Goal: Information Seeking & Learning: Learn about a topic

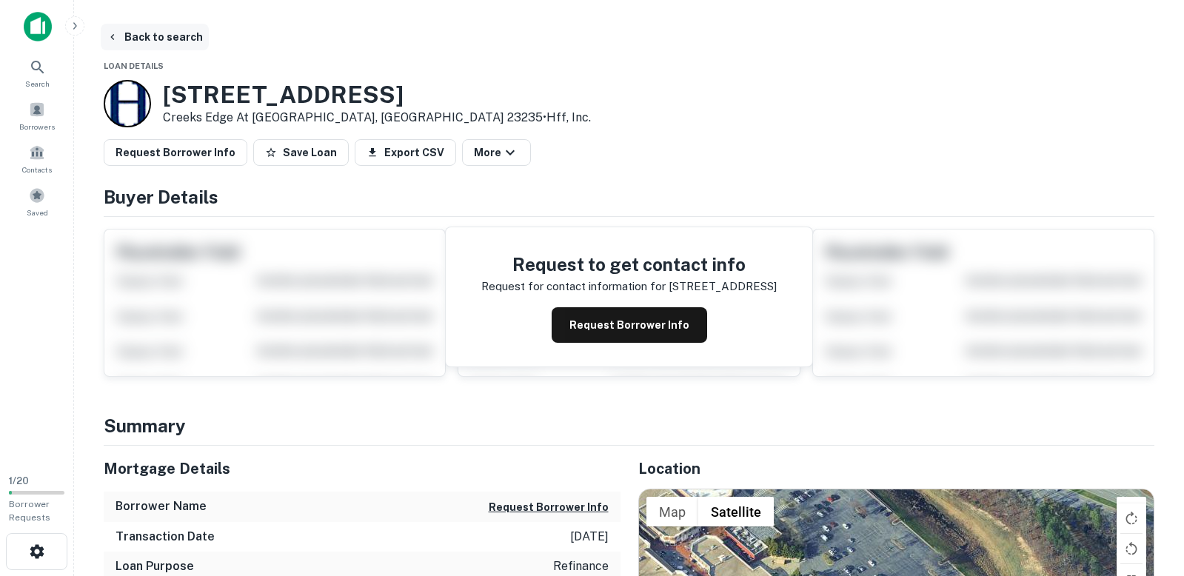
click at [144, 41] on button "Back to search" at bounding box center [155, 37] width 108 height 27
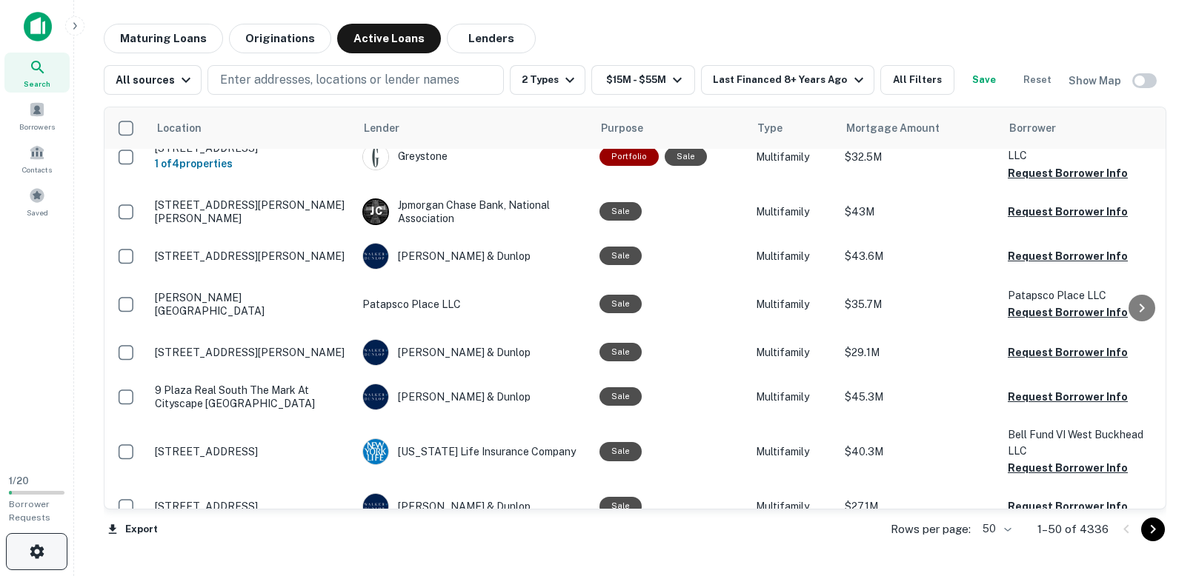
click at [21, 556] on button "button" at bounding box center [36, 551] width 61 height 37
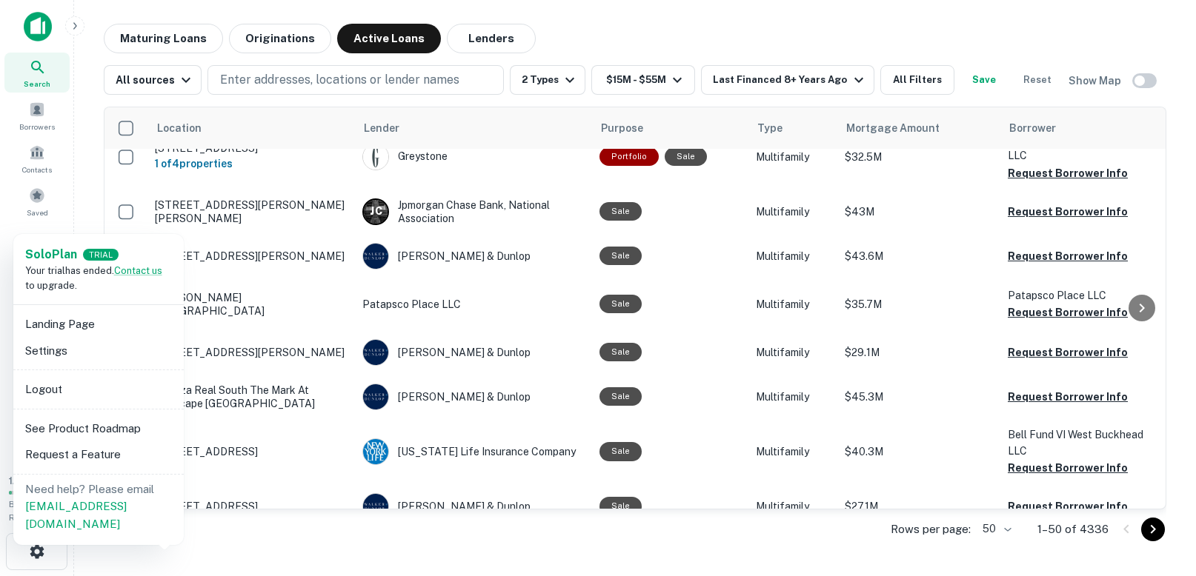
click at [53, 266] on span "Your trial has ended. Contact us to upgrade." at bounding box center [93, 278] width 137 height 26
click at [632, 29] on div at bounding box center [598, 288] width 1196 height 576
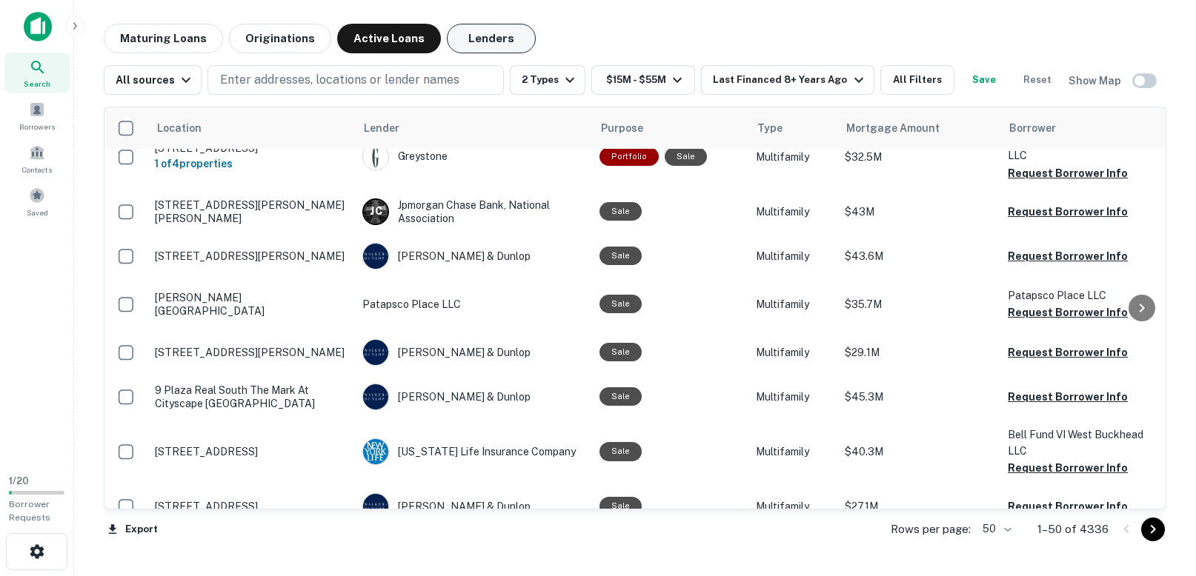
click at [467, 33] on button "Lenders" at bounding box center [491, 39] width 89 height 30
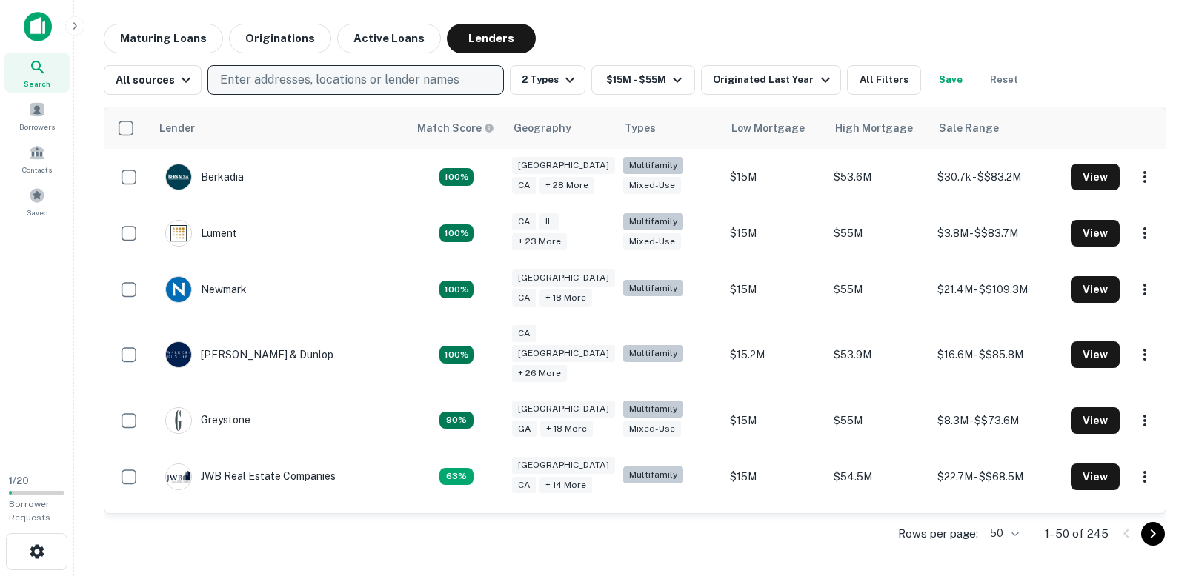
click at [316, 79] on p "Enter addresses, locations or lender names" at bounding box center [339, 80] width 239 height 18
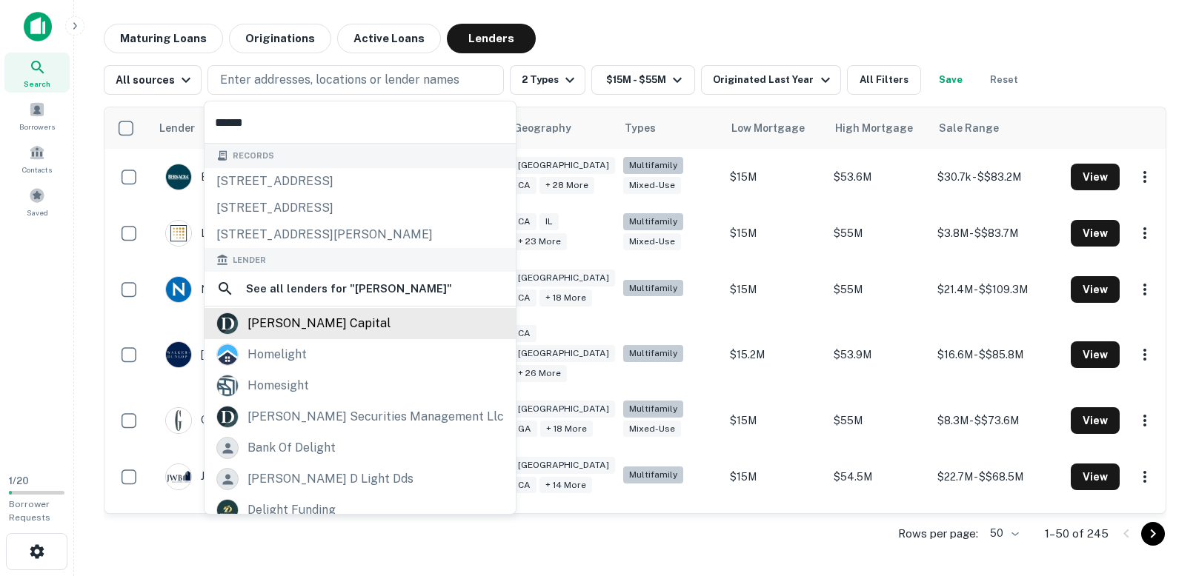
type input "******"
click at [323, 321] on div "dwight capital" at bounding box center [318, 324] width 143 height 22
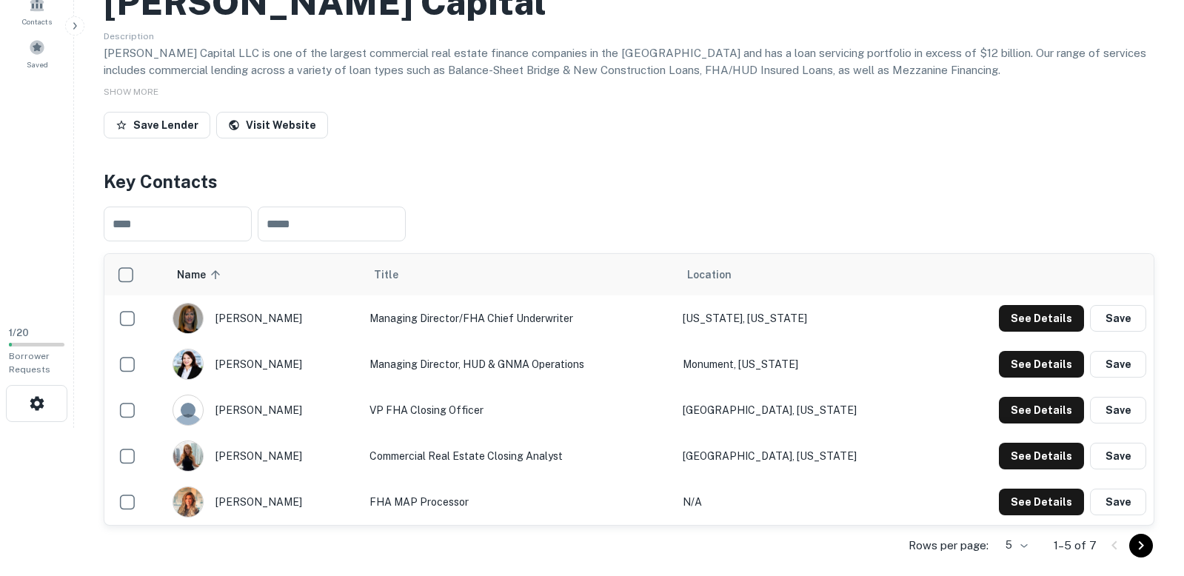
scroll to position [296, 0]
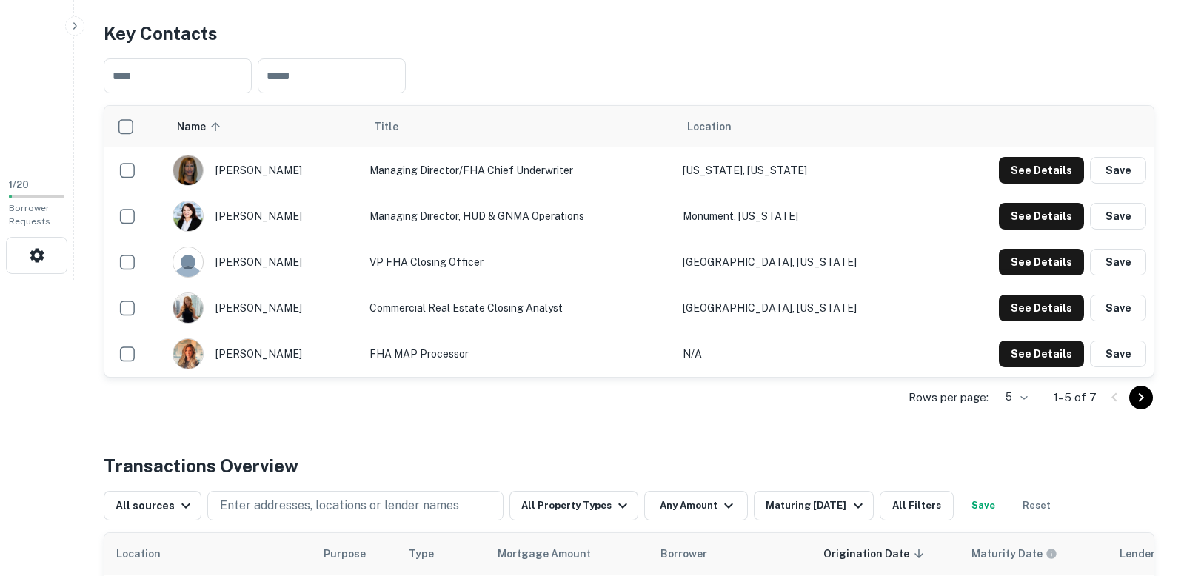
click at [1142, 398] on icon "Go to next page" at bounding box center [1142, 398] width 18 height 18
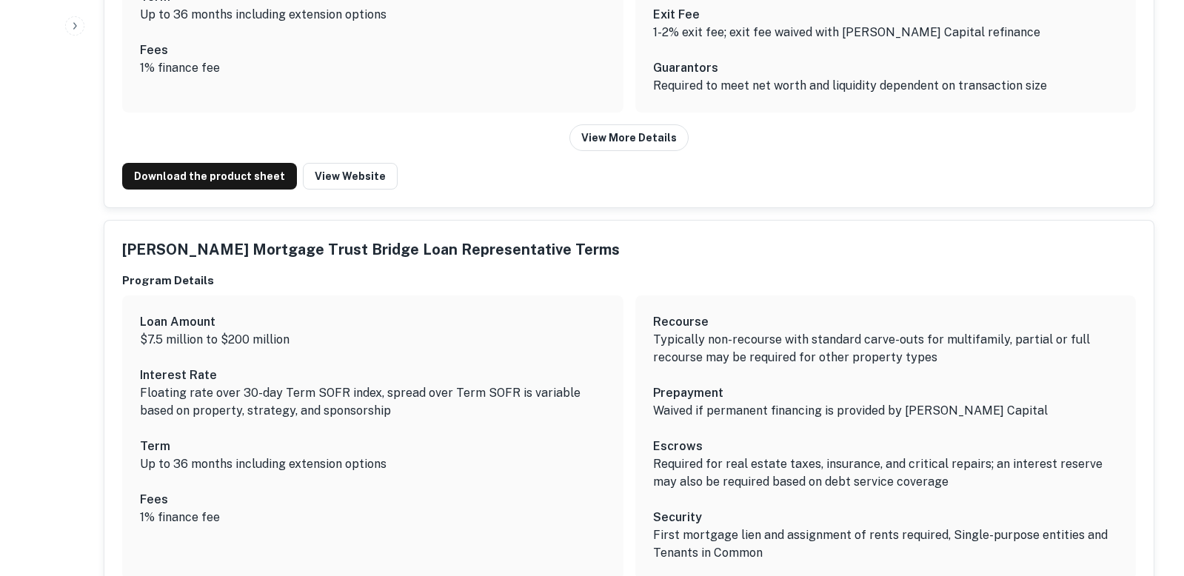
scroll to position [4288, 0]
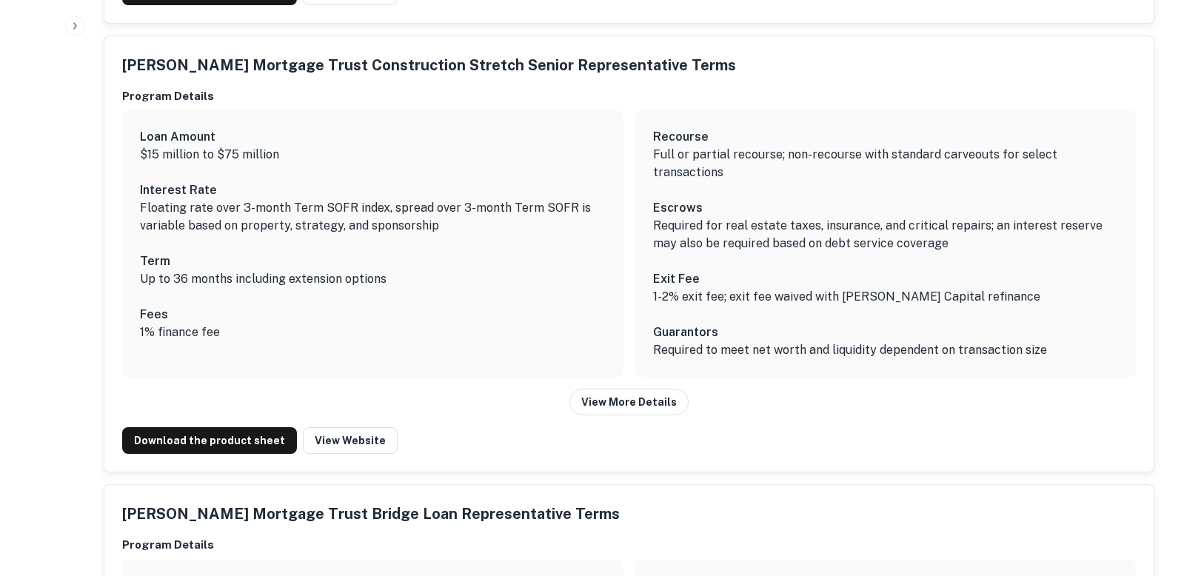
click at [1147, 402] on div "Dwight Mortgage Trust Construction Stretch Senior Representative Terms Program …" at bounding box center [629, 254] width 1050 height 436
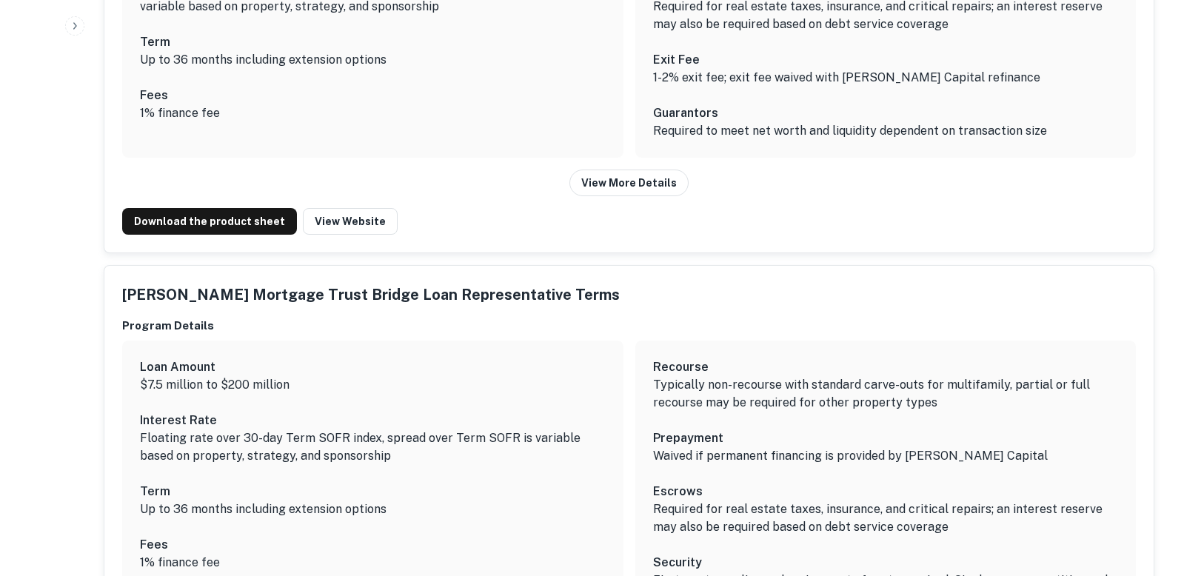
scroll to position [4140, 0]
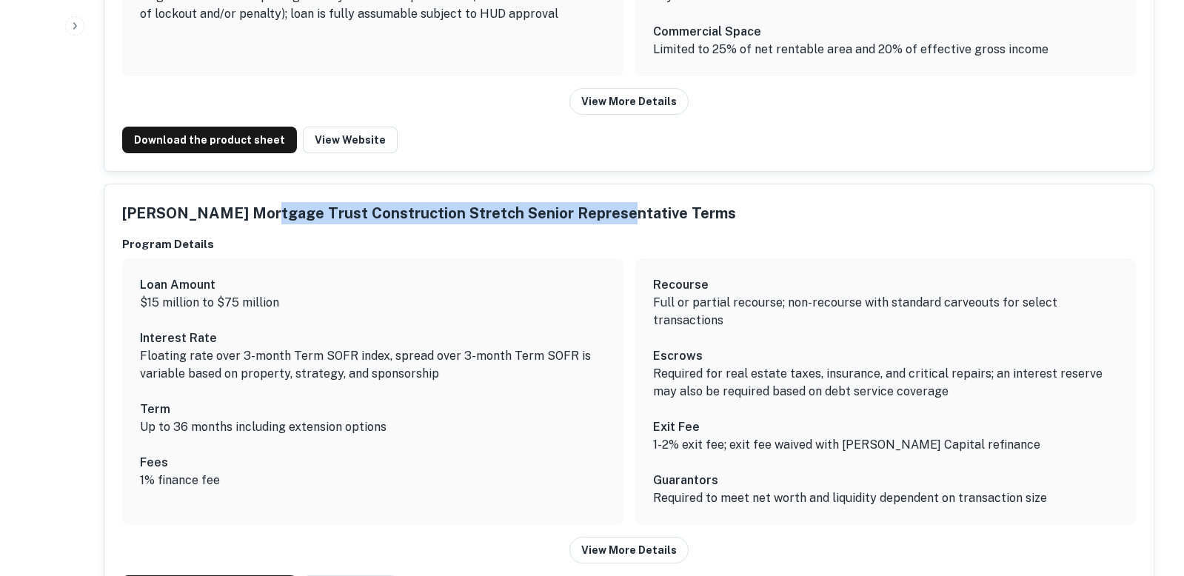
drag, startPoint x: 258, startPoint y: 176, endPoint x: 599, endPoint y: 181, distance: 341.5
click at [599, 202] on h5 "Dwight Mortgage Trust Construction Stretch Senior Representative Terms" at bounding box center [429, 213] width 614 height 22
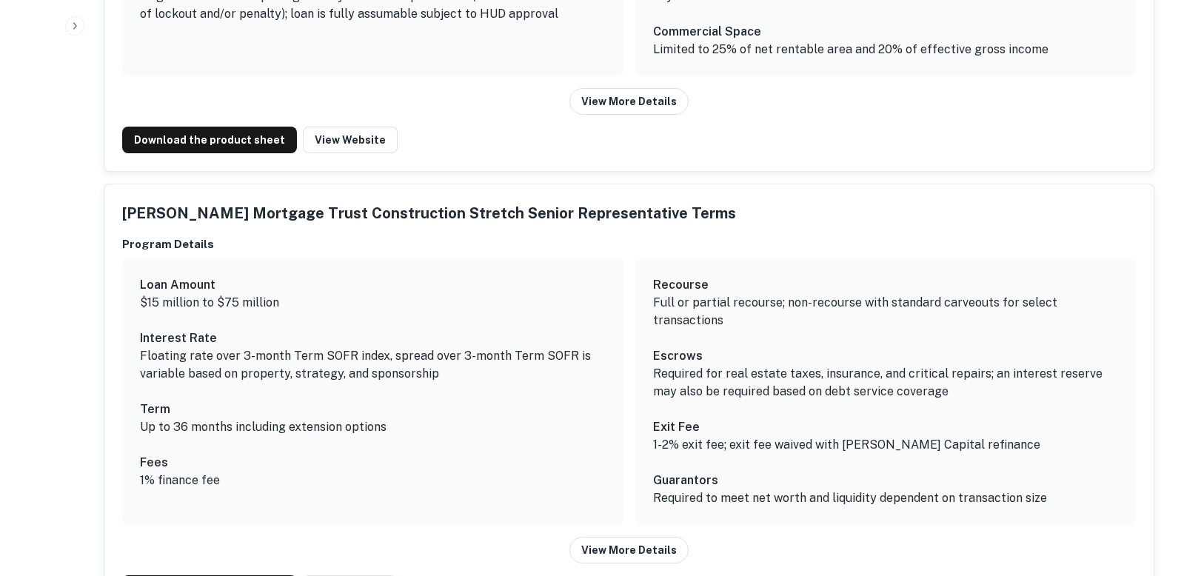
click at [573, 259] on div "Loan Amount $15 million to $75 million Interest Rate Floating rate over 3-month…" at bounding box center [372, 392] width 501 height 267
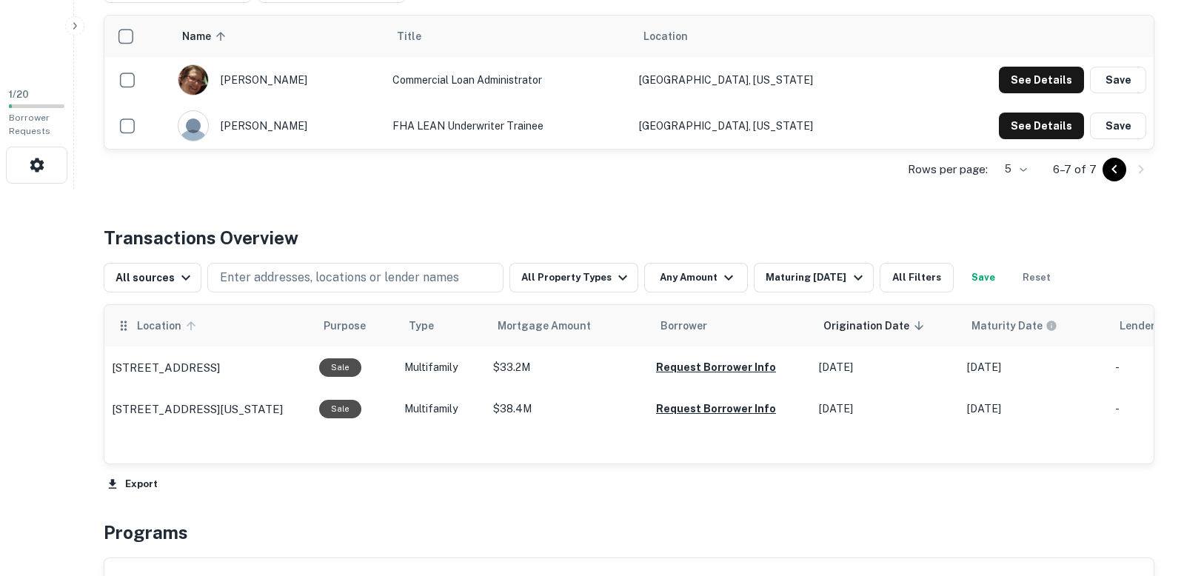
scroll to position [510, 0]
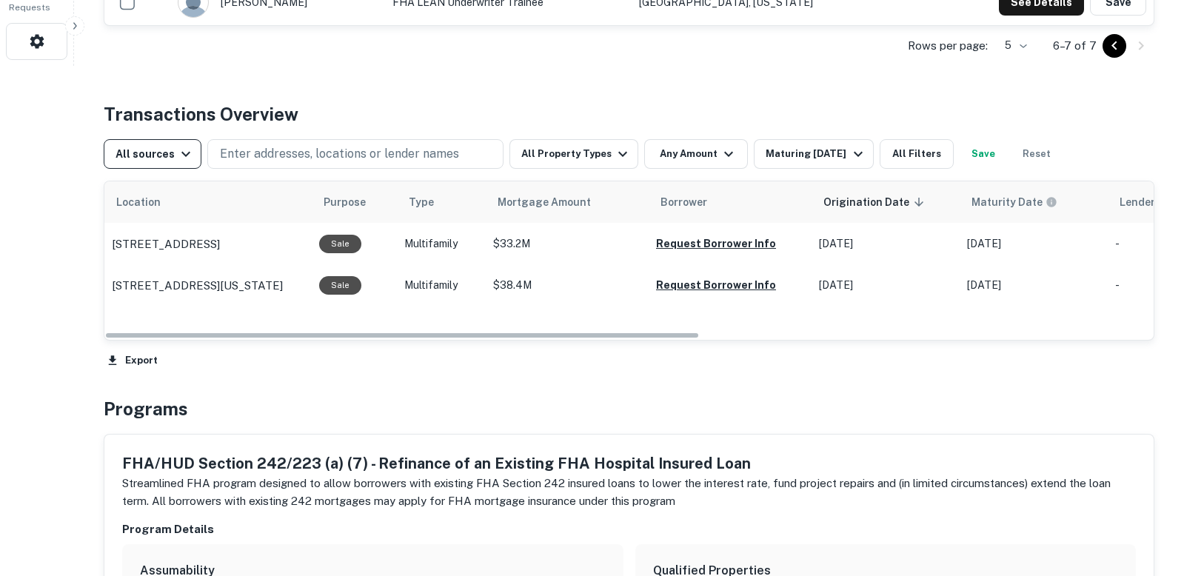
click at [146, 162] on div "All sources" at bounding box center [155, 154] width 79 height 18
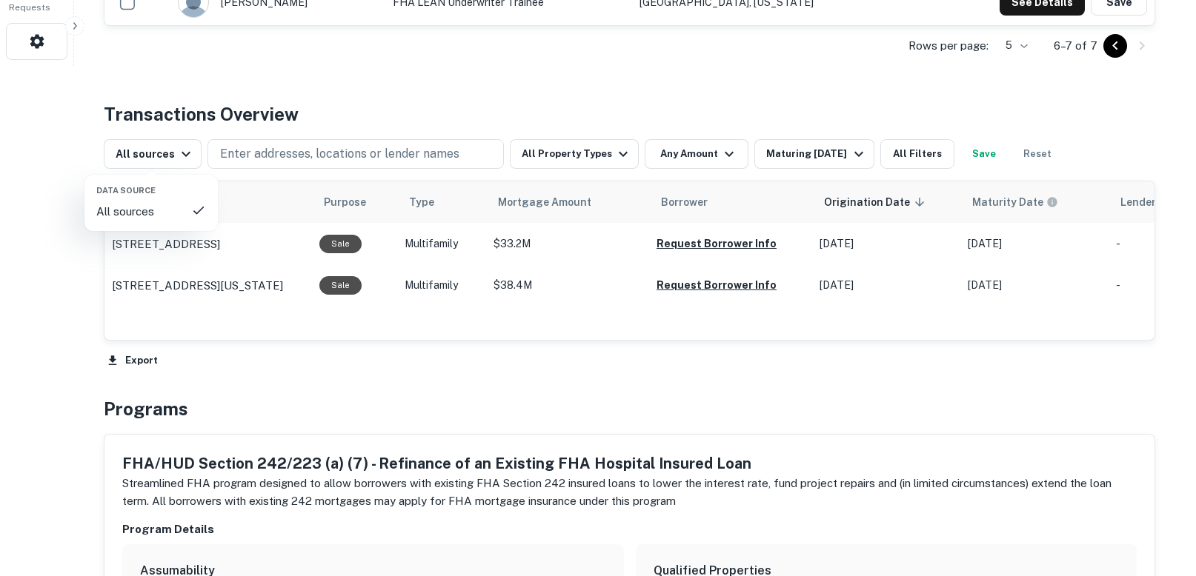
click at [501, 70] on div at bounding box center [598, 288] width 1196 height 576
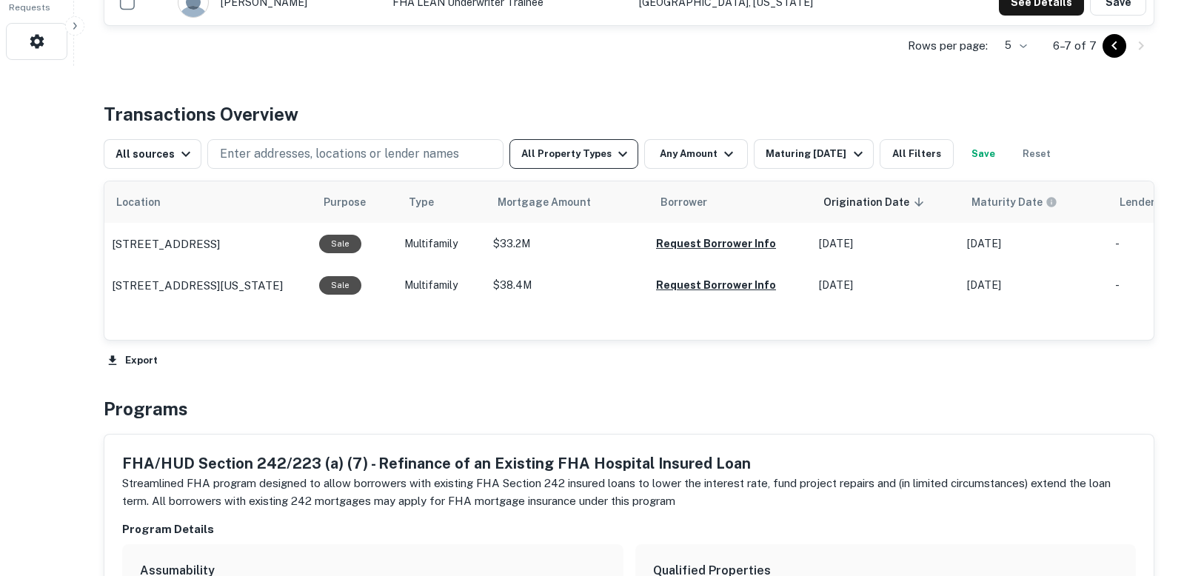
click at [577, 156] on button "All Property Types" at bounding box center [574, 154] width 129 height 30
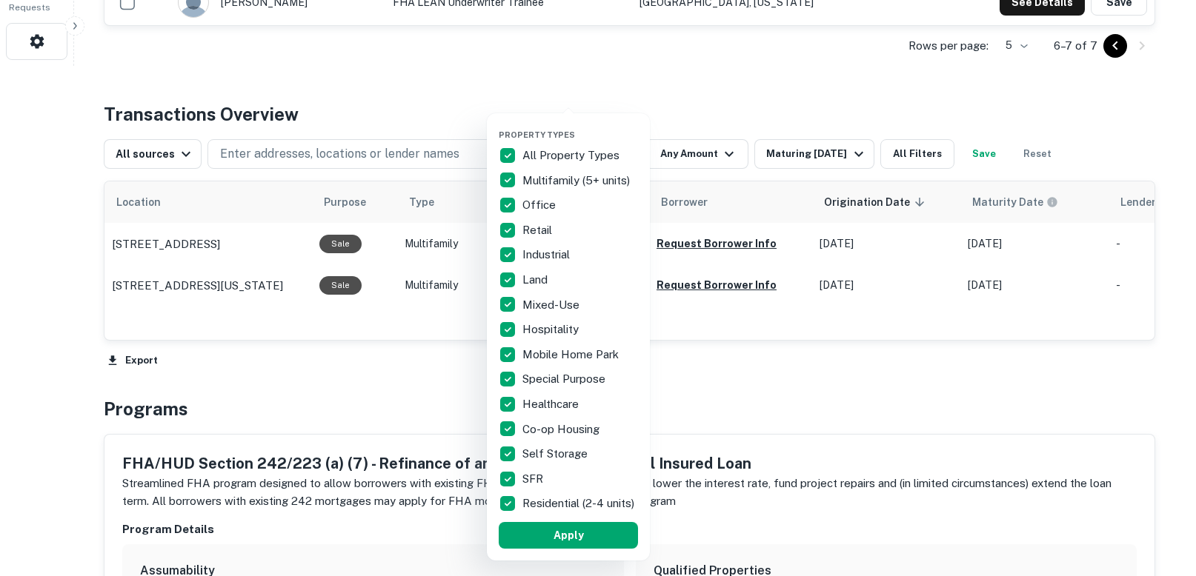
click at [576, 156] on p "All Property Types" at bounding box center [572, 156] width 100 height 18
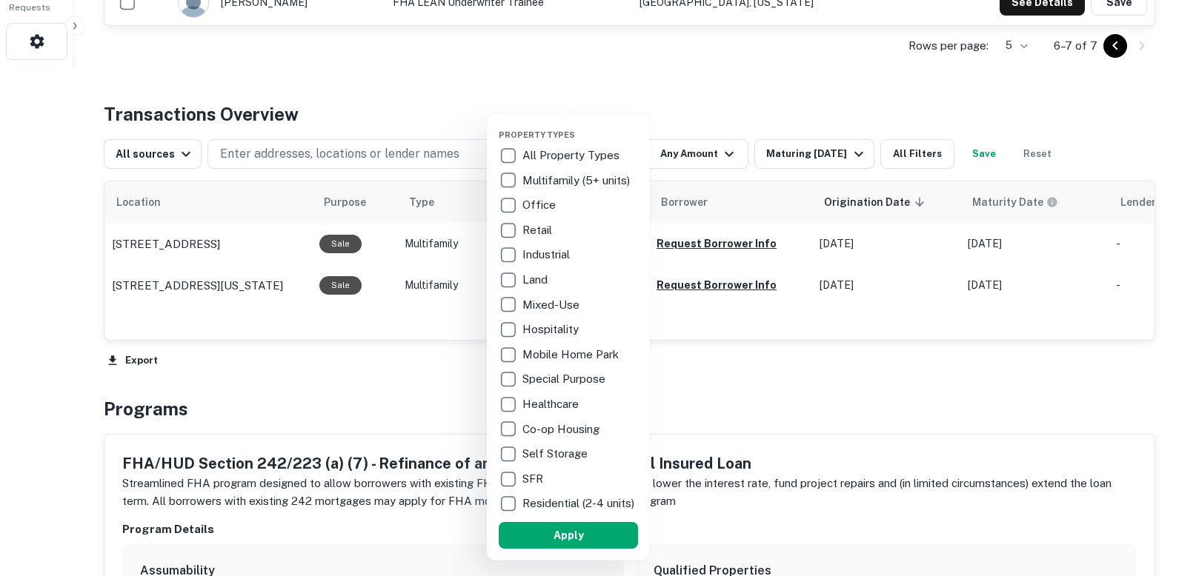
click at [569, 184] on p "Multifamily (5+ units)" at bounding box center [577, 181] width 110 height 18
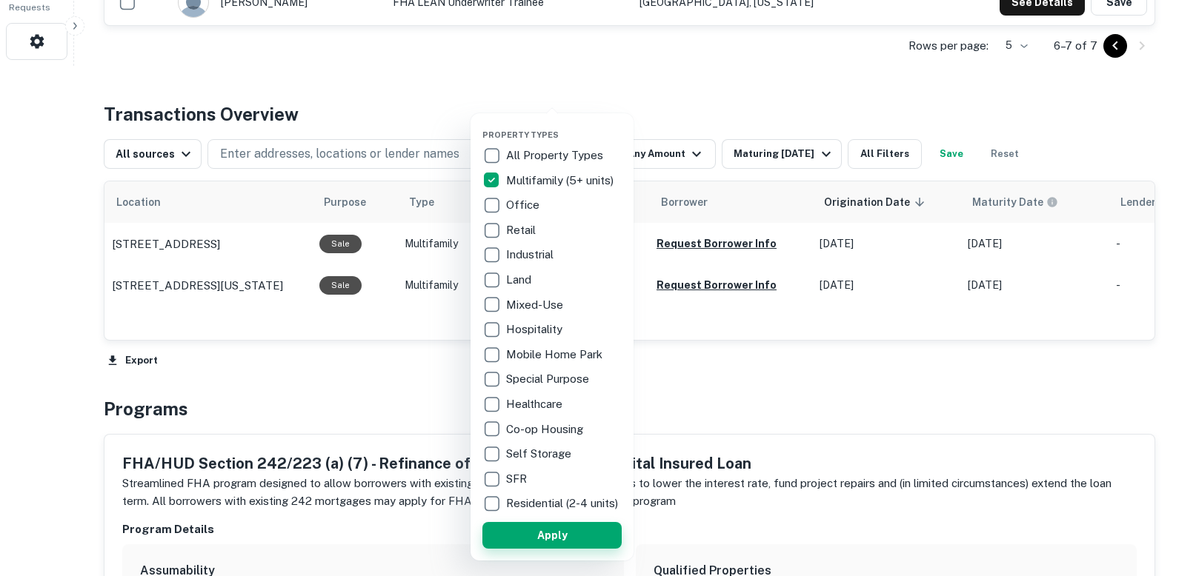
click at [561, 540] on button "Apply" at bounding box center [551, 535] width 139 height 27
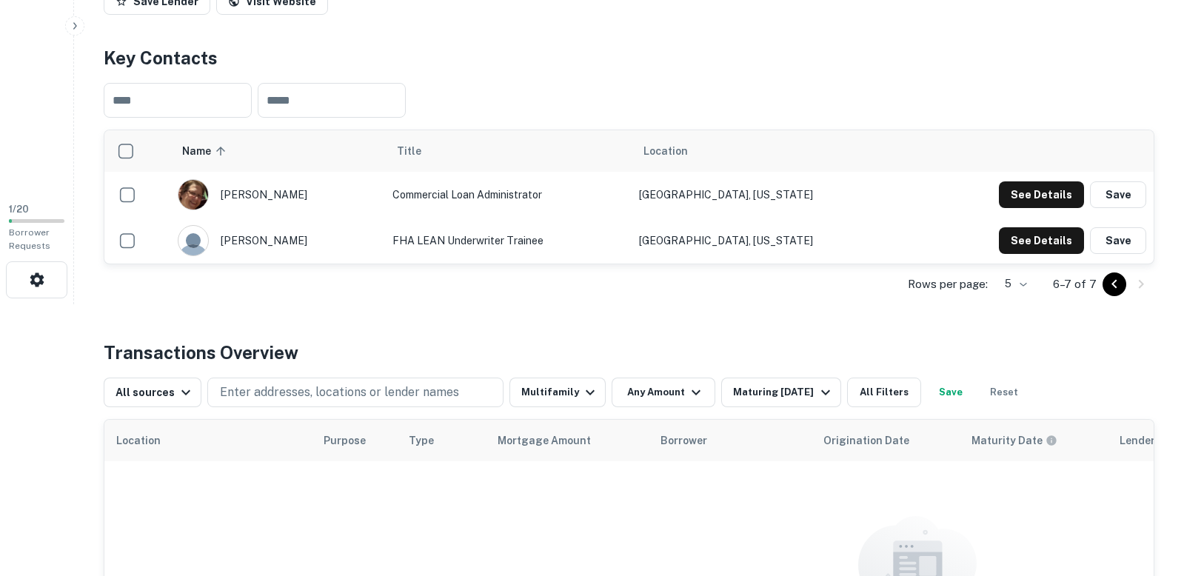
scroll to position [214, 0]
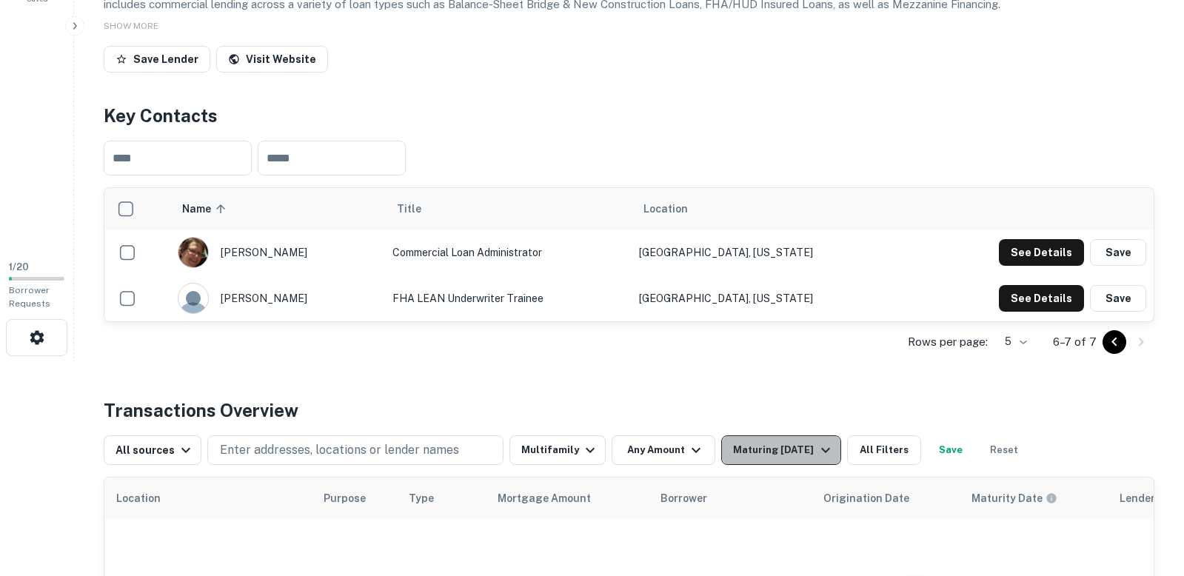
click at [762, 448] on div "Maturing In 1 Year" at bounding box center [783, 450] width 101 height 18
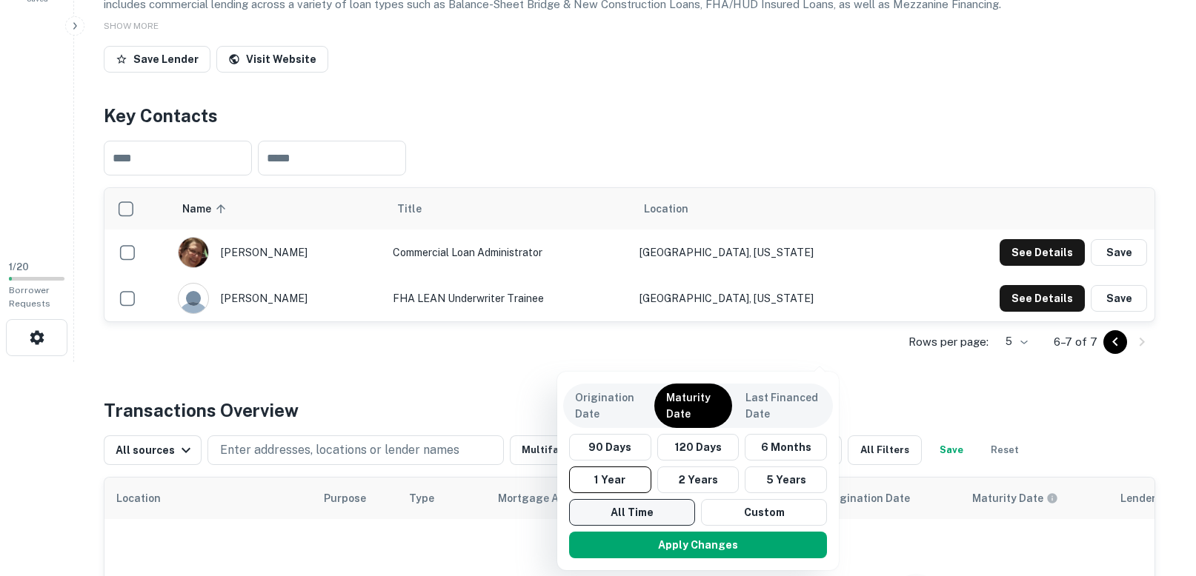
click at [640, 513] on button "All Time" at bounding box center [632, 512] width 126 height 27
click at [661, 544] on button "Apply Changes" at bounding box center [698, 545] width 258 height 27
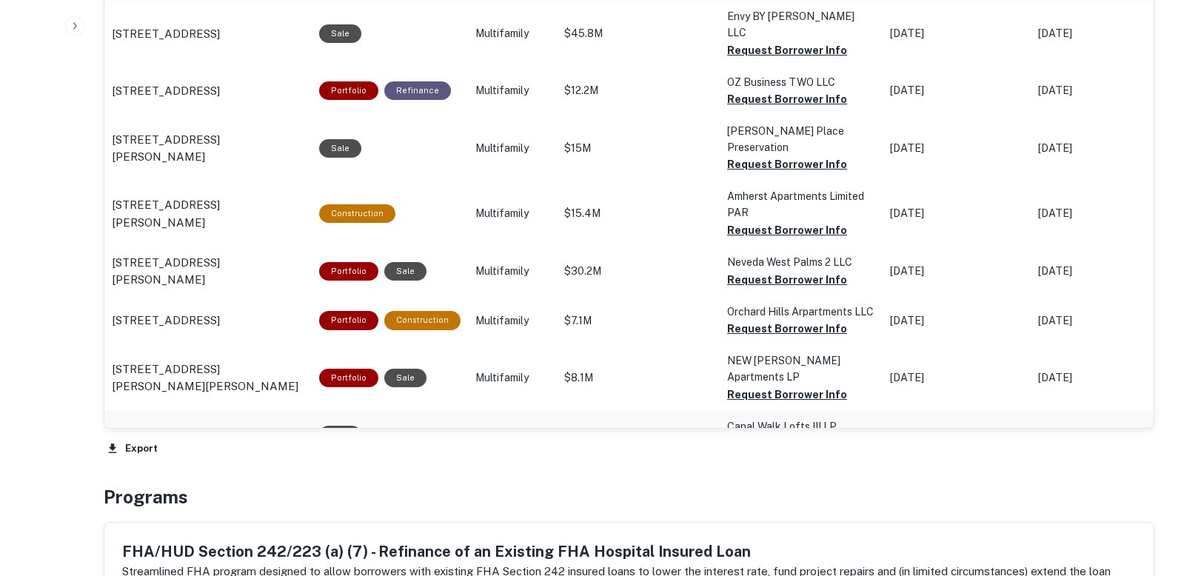
scroll to position [584, 0]
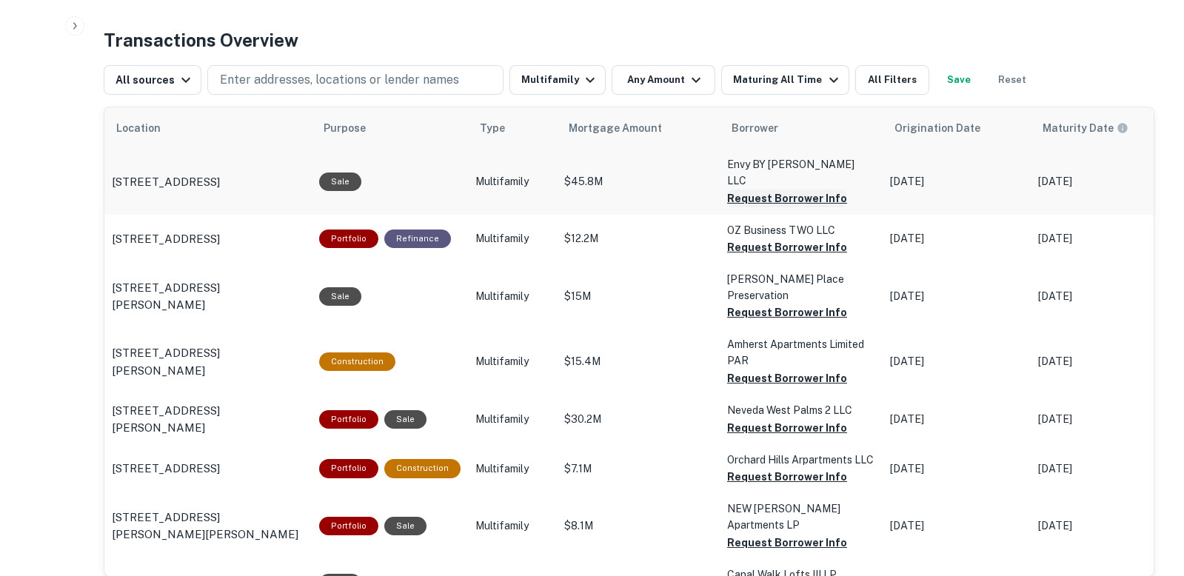
click at [755, 190] on button "Request Borrower Info" at bounding box center [787, 199] width 120 height 18
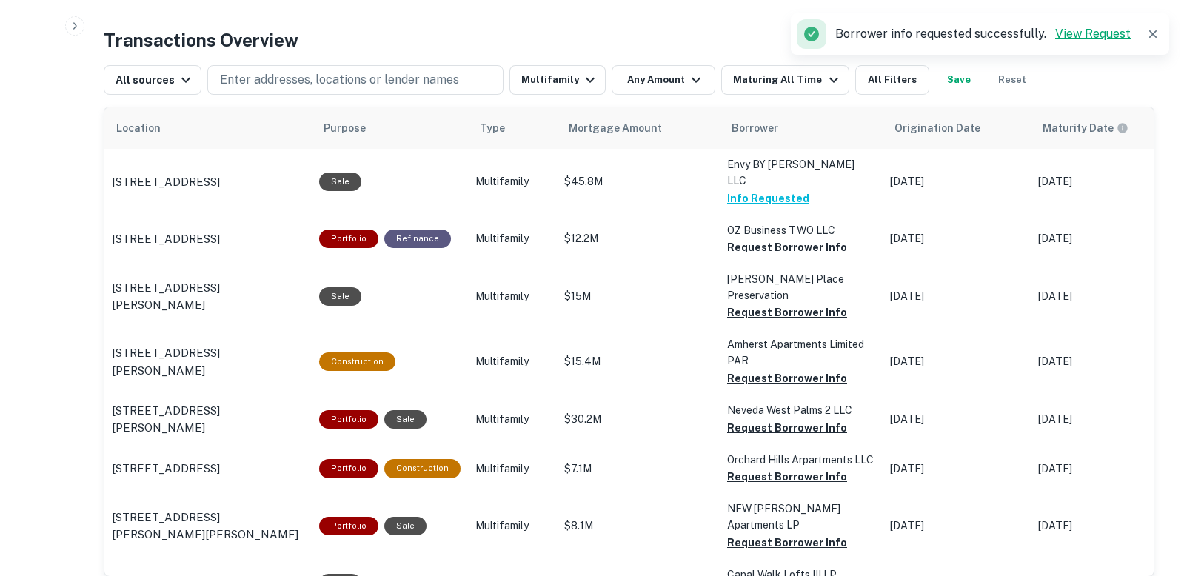
click at [1086, 32] on link "View Request" at bounding box center [1094, 34] width 76 height 14
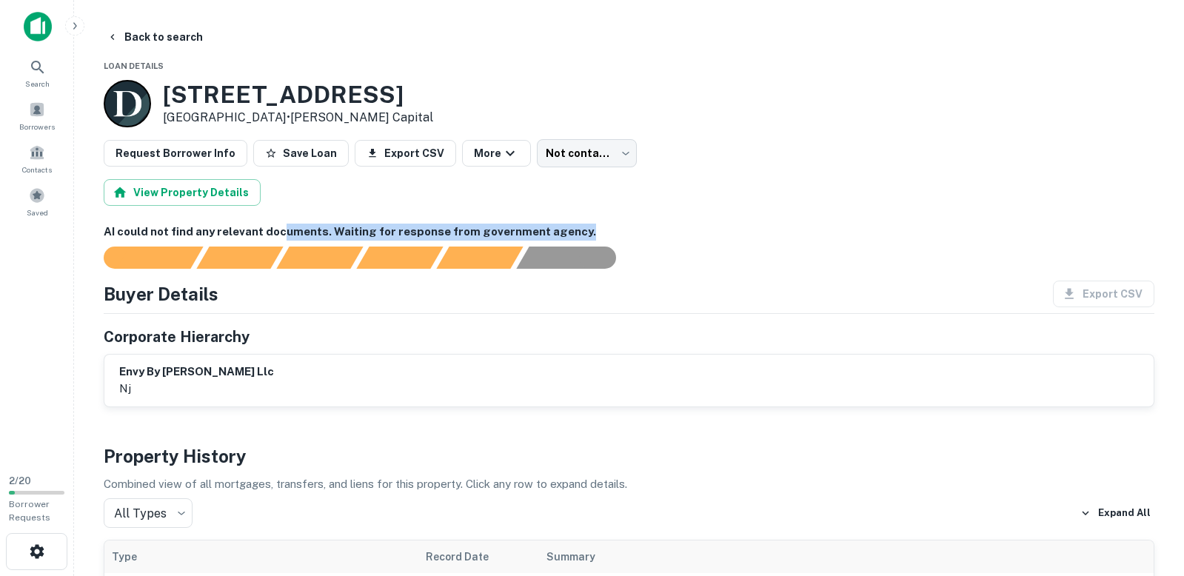
drag, startPoint x: 280, startPoint y: 229, endPoint x: 605, endPoint y: 233, distance: 325.2
click at [604, 233] on h6 "AI could not find any relevant documents. Waiting for response from government …" at bounding box center [629, 232] width 1051 height 17
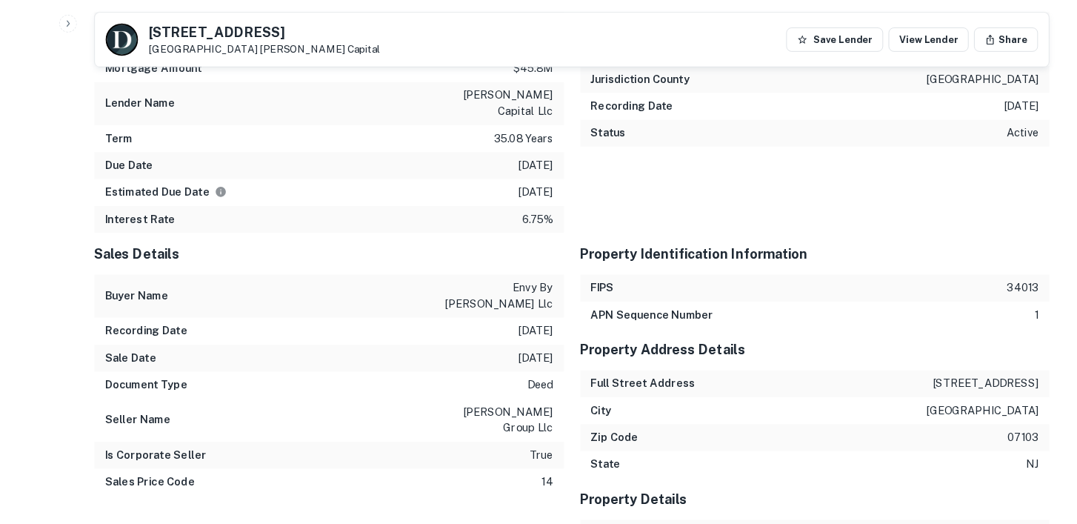
scroll to position [1333, 0]
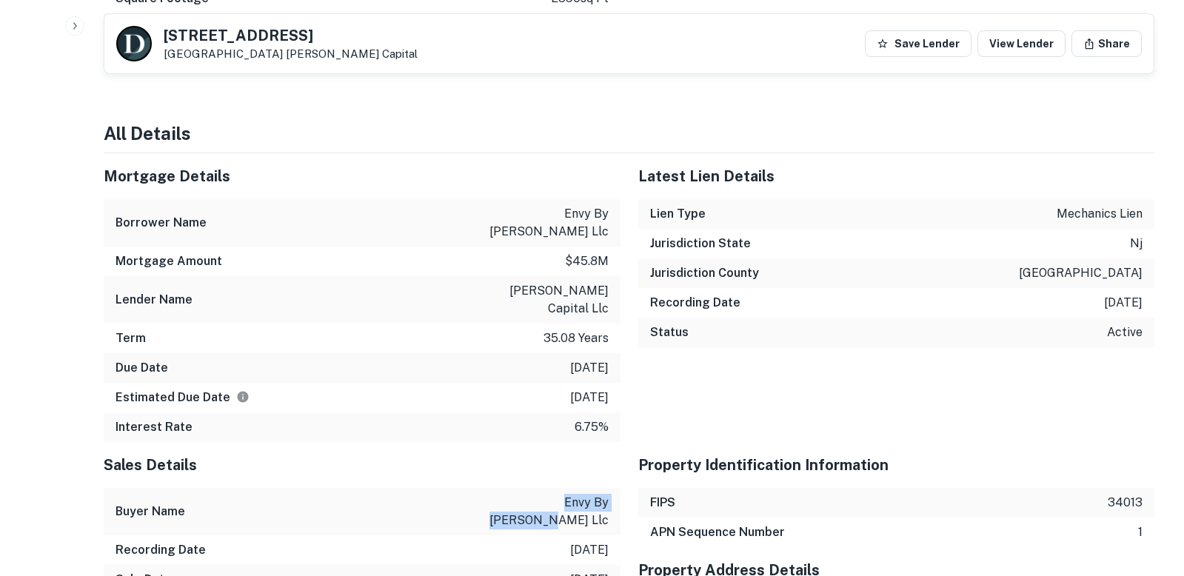
drag, startPoint x: 495, startPoint y: 443, endPoint x: 612, endPoint y: 447, distance: 117.1
click at [612, 488] on div "Buyer Name envy by gomes llc" at bounding box center [362, 511] width 517 height 47
copy p "envy by [PERSON_NAME] llc"
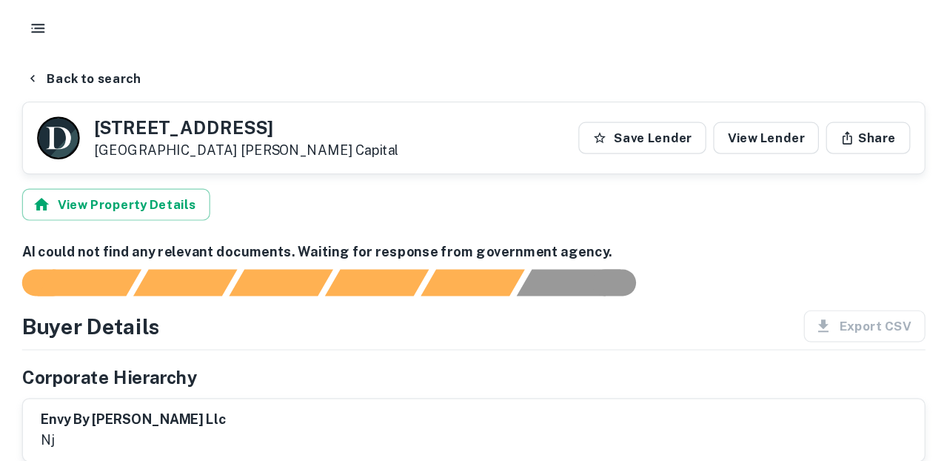
scroll to position [0, 0]
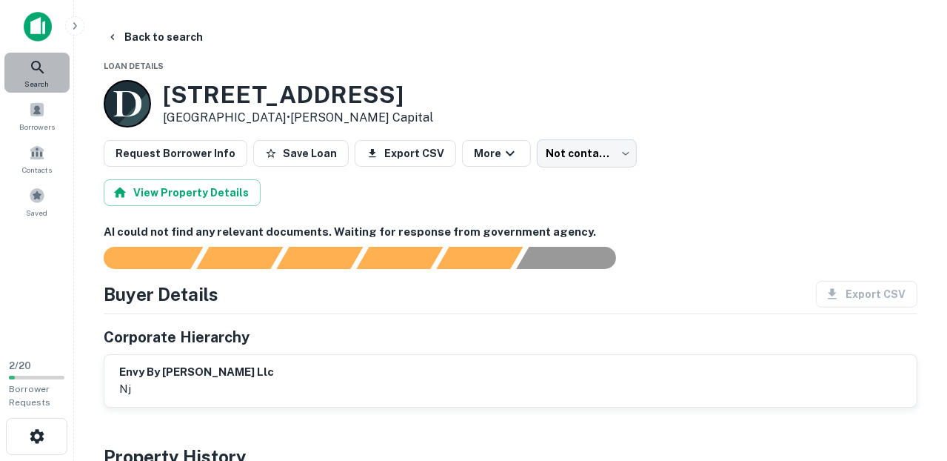
click at [26, 73] on div "Search" at bounding box center [36, 73] width 65 height 40
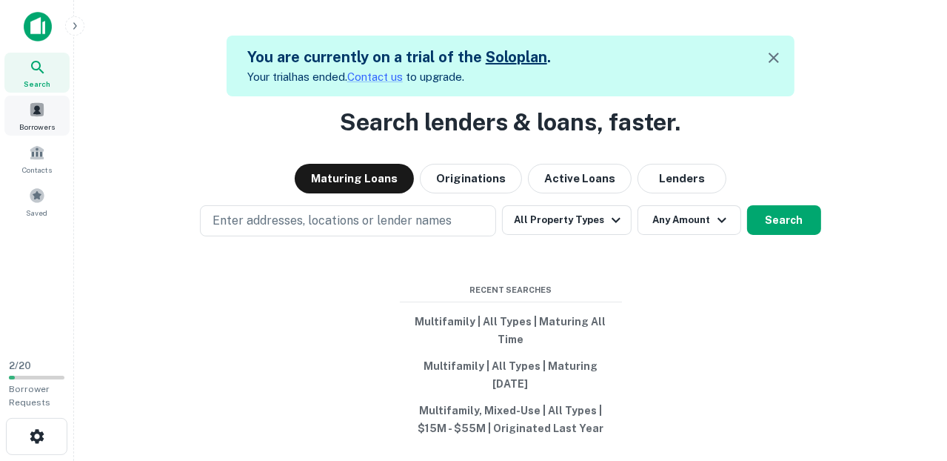
click at [35, 116] on span at bounding box center [37, 109] width 16 height 16
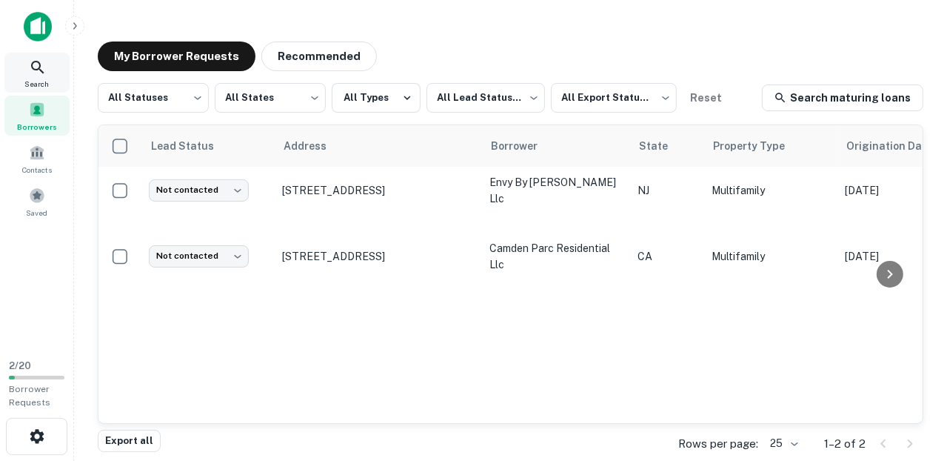
click at [26, 78] on span "Search" at bounding box center [37, 84] width 24 height 12
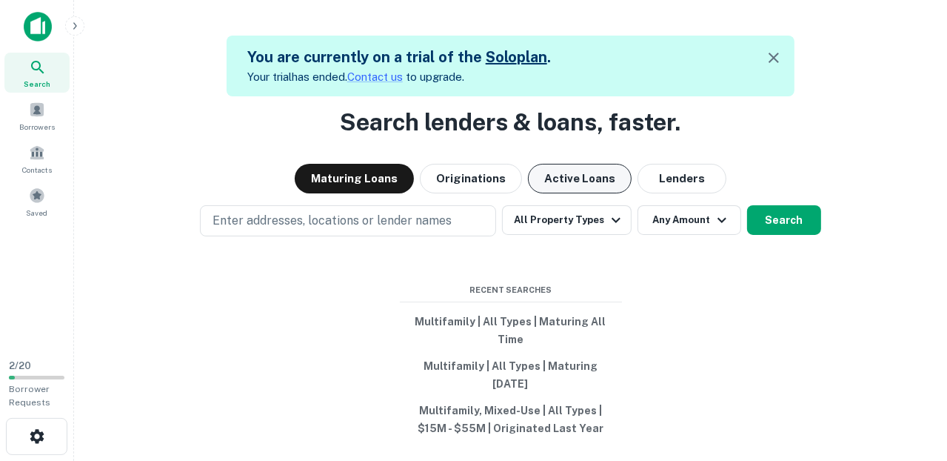
click at [596, 190] on button "Active Loans" at bounding box center [580, 179] width 104 height 30
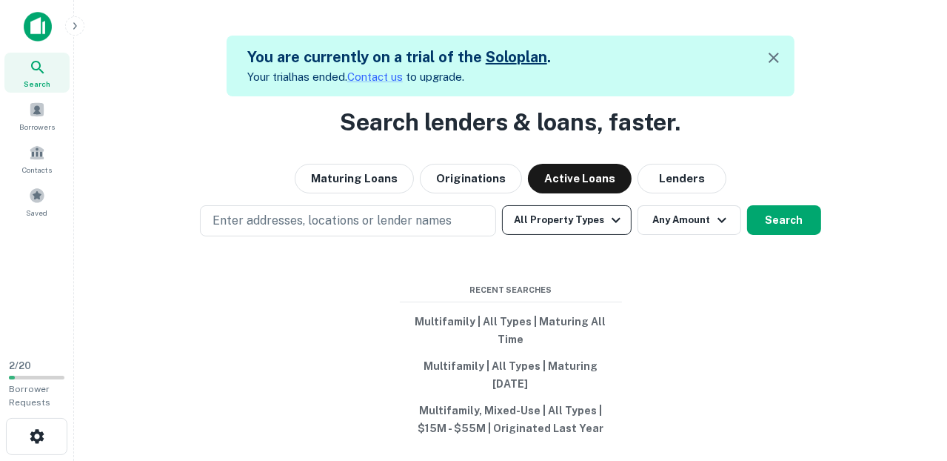
click at [611, 229] on icon "button" at bounding box center [616, 220] width 18 height 18
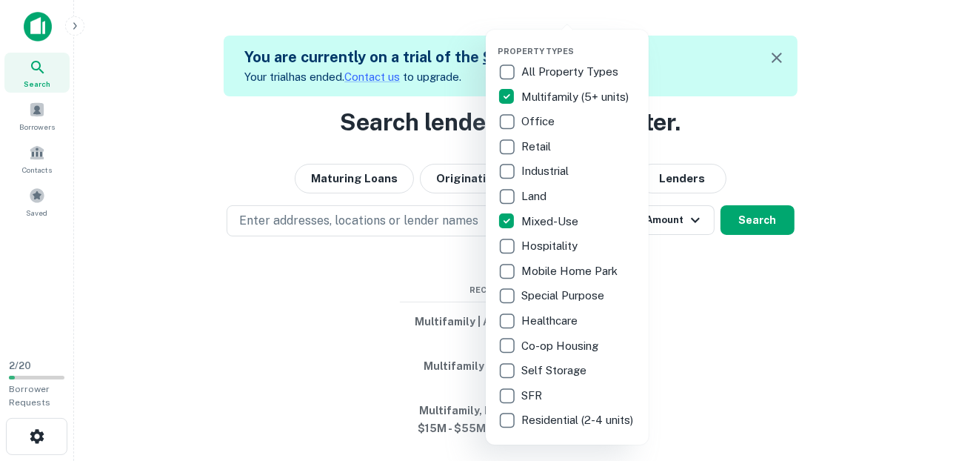
click at [720, 293] on div at bounding box center [478, 230] width 956 height 461
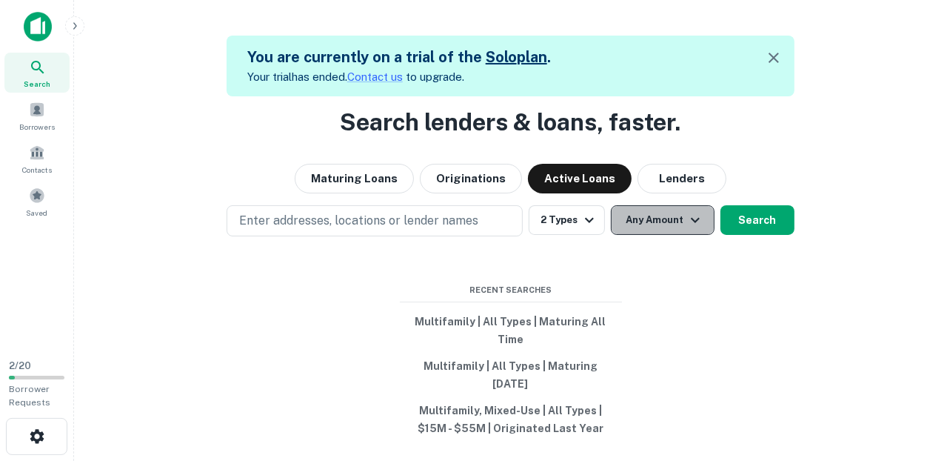
click at [658, 235] on button "Any Amount" at bounding box center [663, 220] width 104 height 30
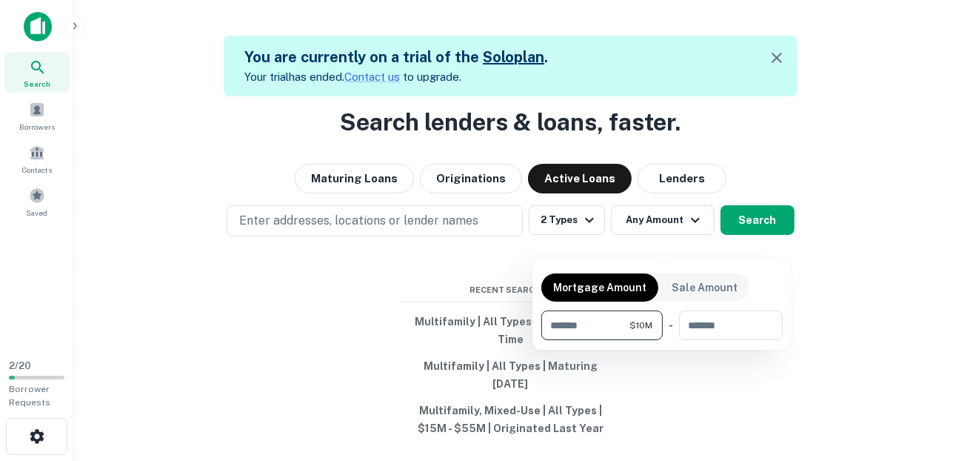
type input "********"
click at [750, 229] on div at bounding box center [478, 230] width 956 height 461
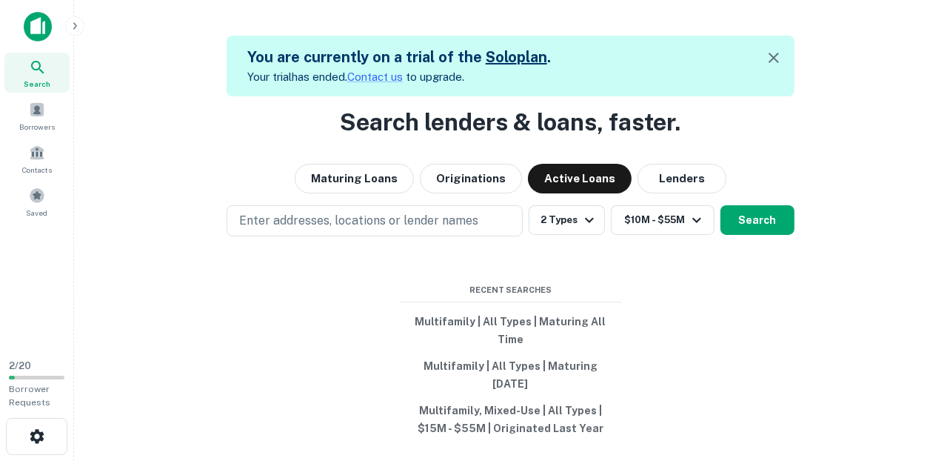
scroll to position [24, 0]
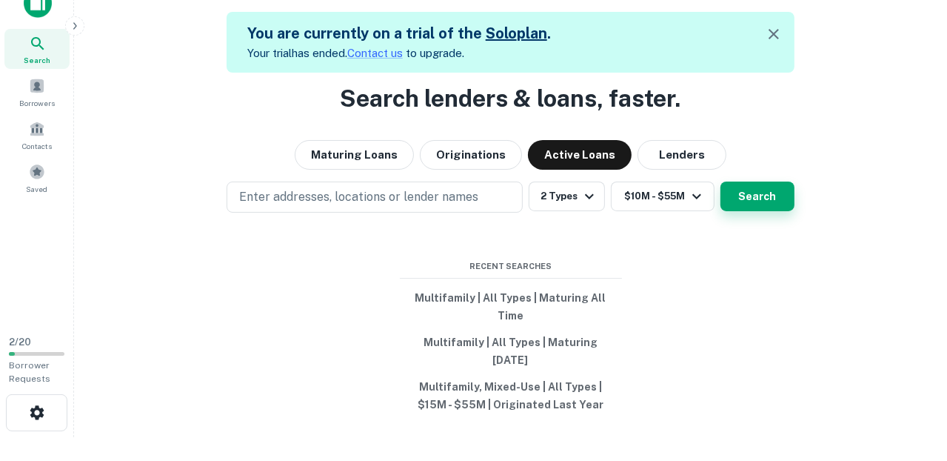
click at [746, 210] on button "Search" at bounding box center [758, 196] width 74 height 30
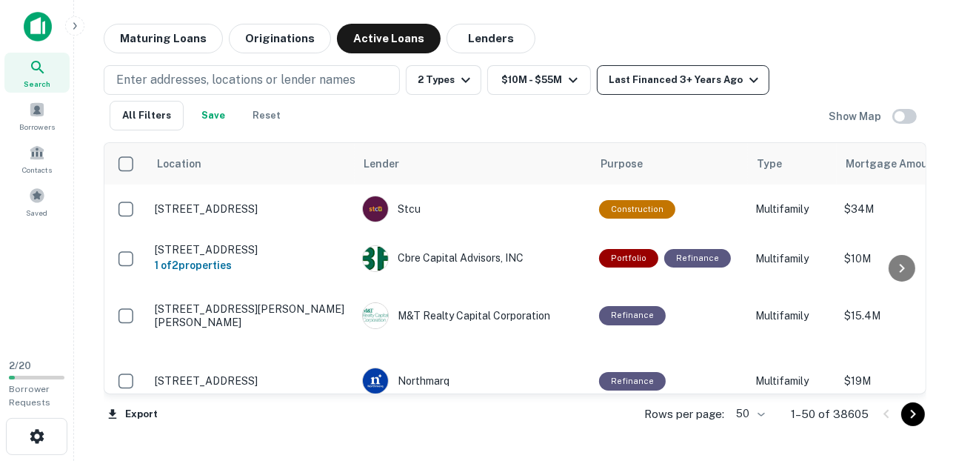
click at [667, 81] on div "Last Financed 3+ Years Ago" at bounding box center [686, 80] width 154 height 18
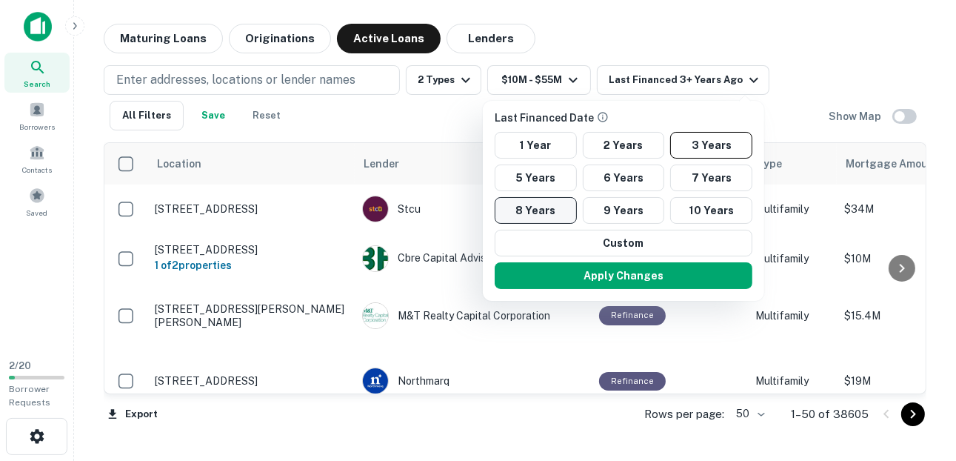
click at [536, 209] on button "8 Years" at bounding box center [536, 210] width 82 height 27
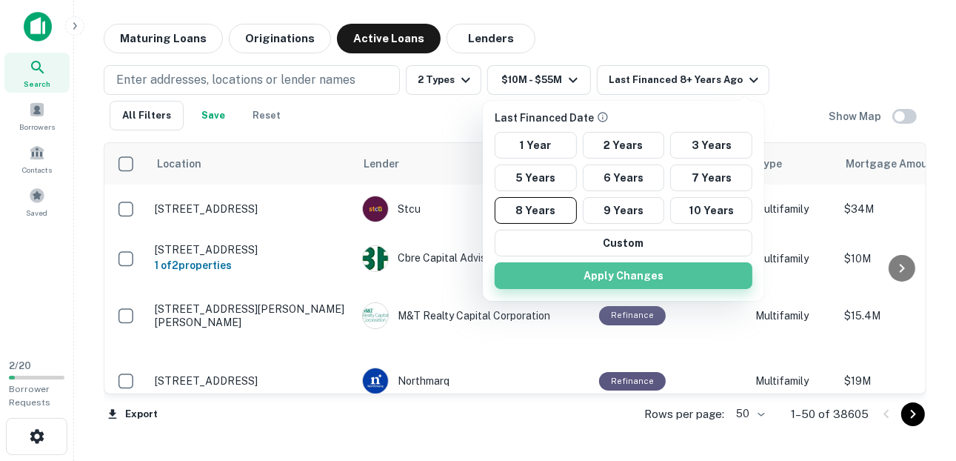
click at [586, 275] on button "Apply Changes" at bounding box center [624, 275] width 258 height 27
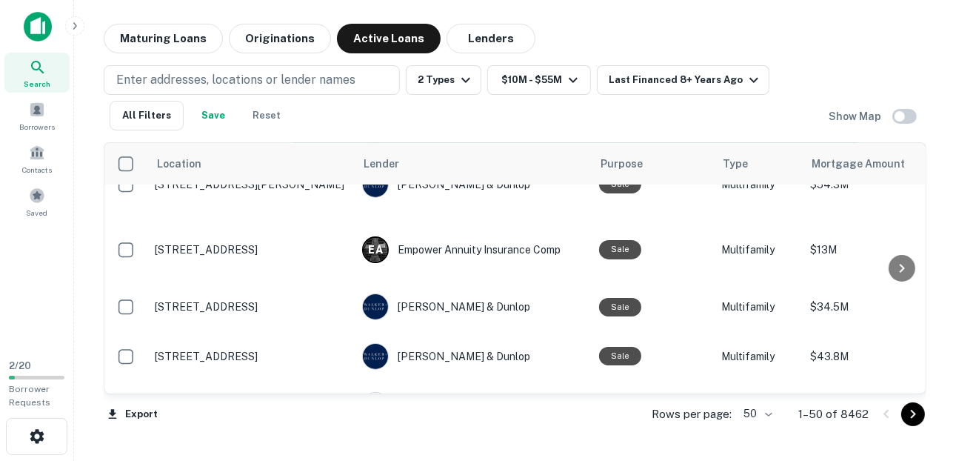
scroll to position [356, 0]
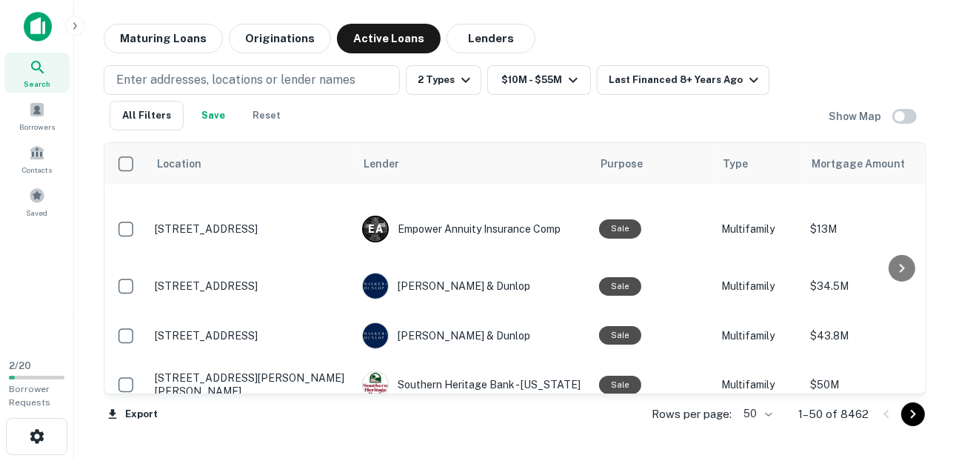
click at [549, 417] on div "Export Rows per page: 50 ** 1–50 of 8462" at bounding box center [515, 414] width 823 height 40
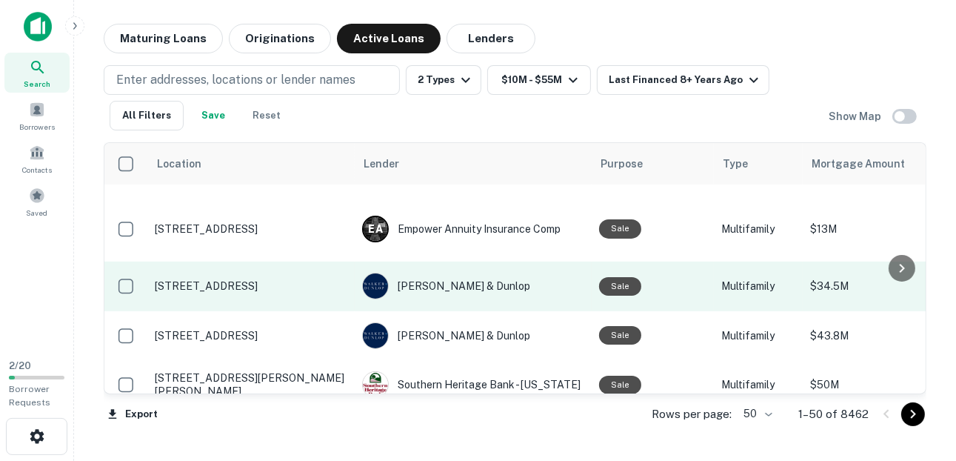
scroll to position [415, 0]
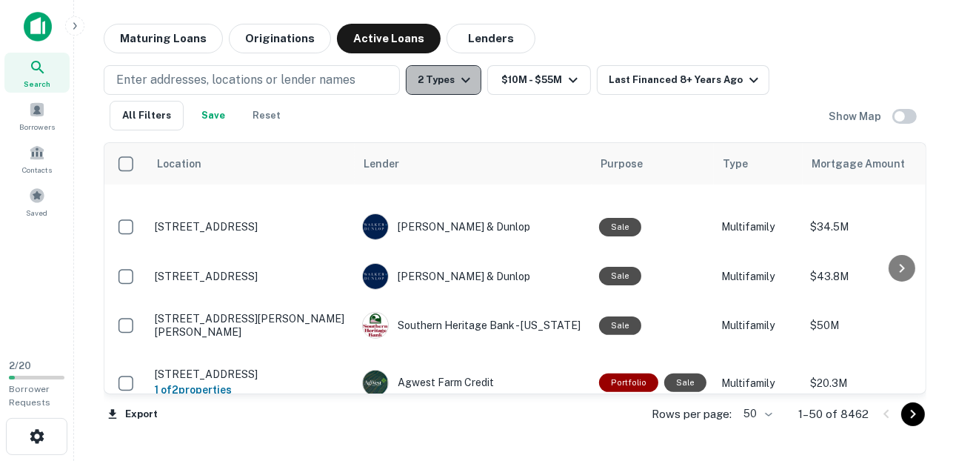
click at [464, 77] on icon "button" at bounding box center [466, 80] width 18 height 18
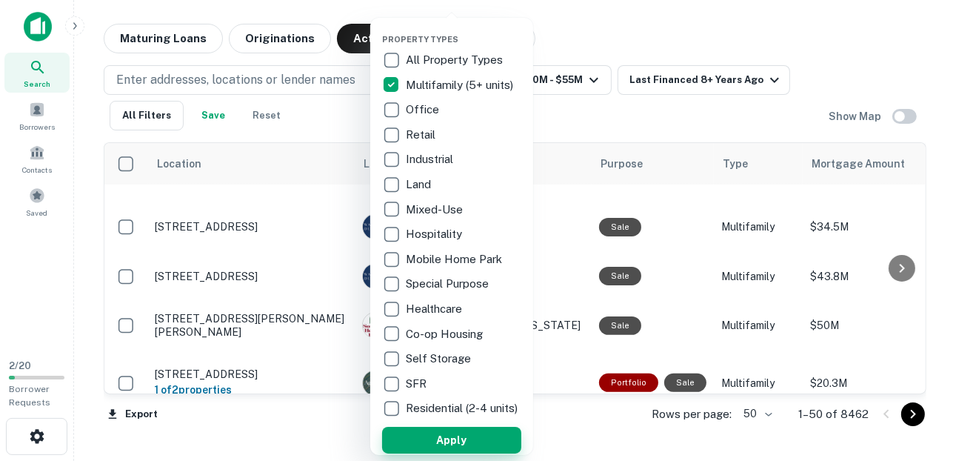
click at [468, 453] on button "Apply" at bounding box center [451, 440] width 139 height 27
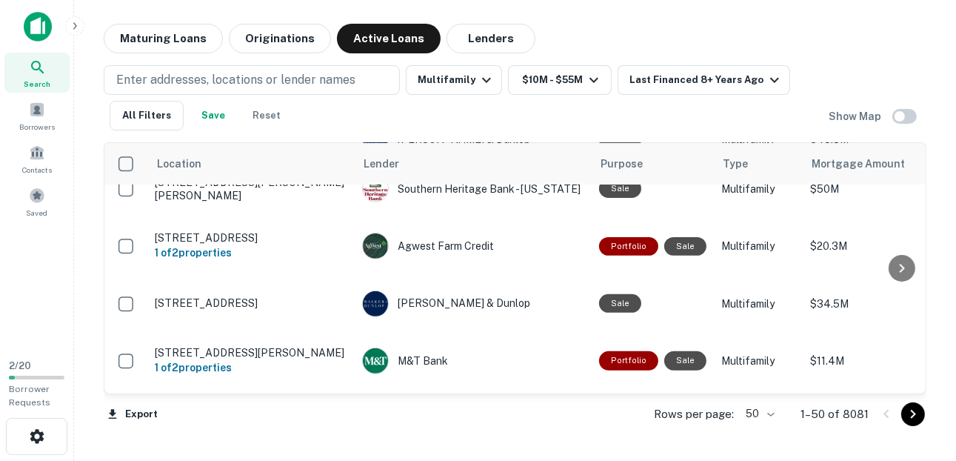
scroll to position [770, 0]
